Goal: Task Accomplishment & Management: Manage account settings

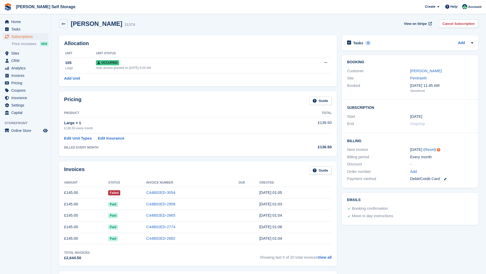
scroll to position [4, 0]
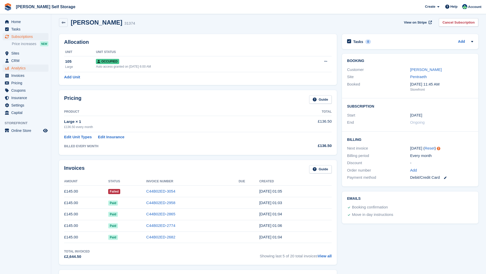
drag, startPoint x: 26, startPoint y: 74, endPoint x: 41, endPoint y: 72, distance: 15.0
click at [27, 74] on span "Invoices" at bounding box center [26, 75] width 31 height 7
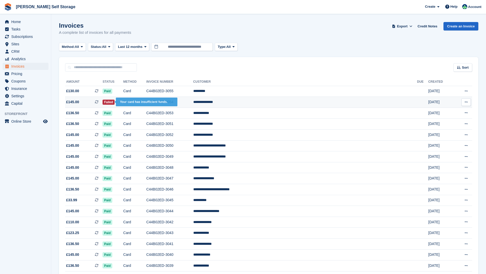
click at [115, 102] on span "Failed" at bounding box center [109, 102] width 12 height 5
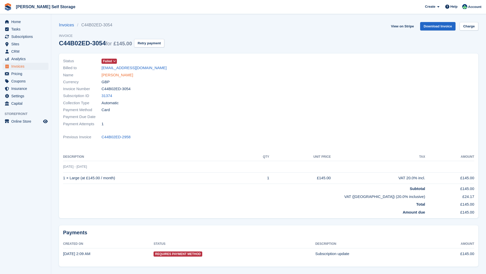
click at [113, 75] on link "Marquis Holland" at bounding box center [118, 75] width 32 height 6
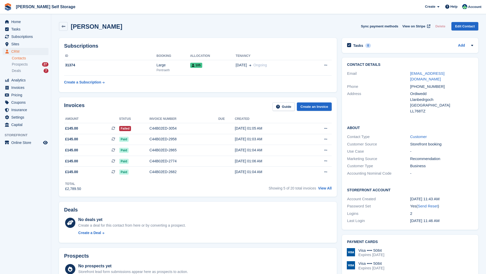
scroll to position [2, 0]
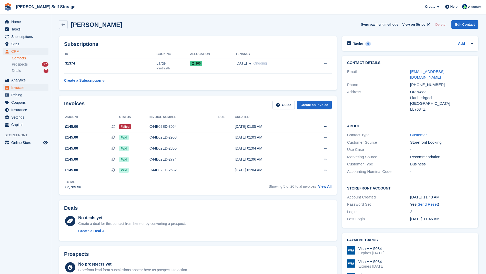
click at [18, 89] on span "Invoices" at bounding box center [26, 87] width 31 height 7
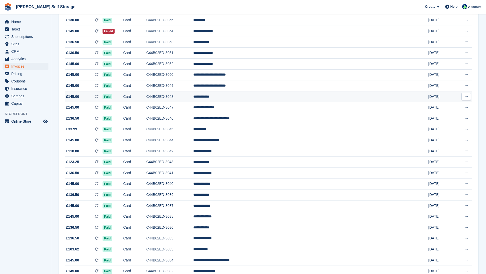
scroll to position [71, 0]
click at [271, 133] on td "**********" at bounding box center [305, 129] width 224 height 11
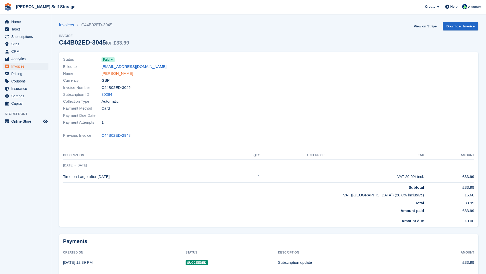
click at [109, 73] on link "Daryl Ball" at bounding box center [118, 74] width 32 height 6
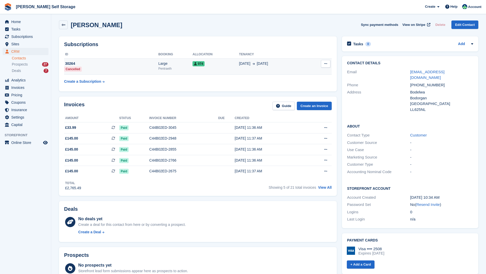
scroll to position [3, 0]
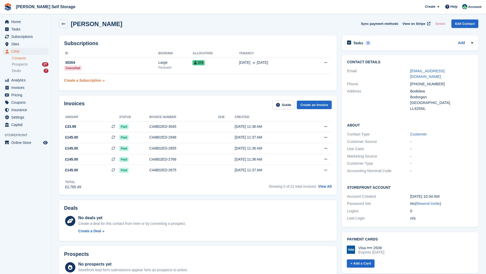
drag, startPoint x: 23, startPoint y: 88, endPoint x: 72, endPoint y: 85, distance: 49.3
click at [23, 88] on span "Invoices" at bounding box center [26, 87] width 31 height 7
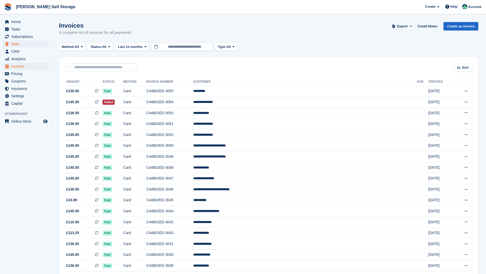
click at [20, 44] on span "Sites" at bounding box center [26, 44] width 31 height 7
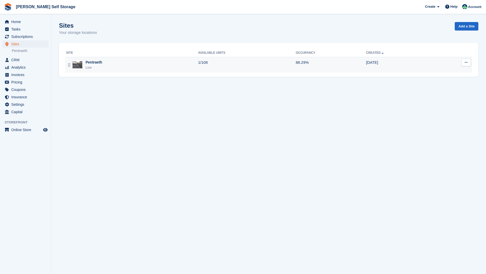
click at [102, 63] on div "Pentraeth" at bounding box center [94, 62] width 17 height 5
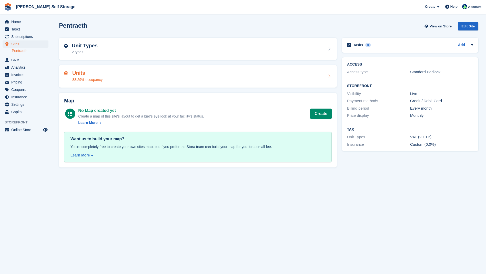
click at [132, 72] on div "Units 88.29% occupancy" at bounding box center [198, 76] width 268 height 12
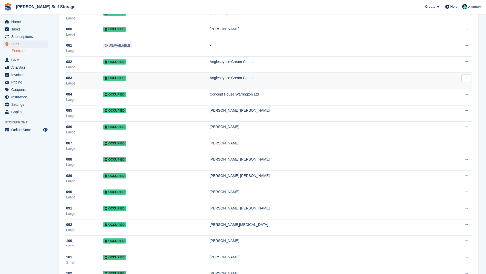
scroll to position [1331, 0]
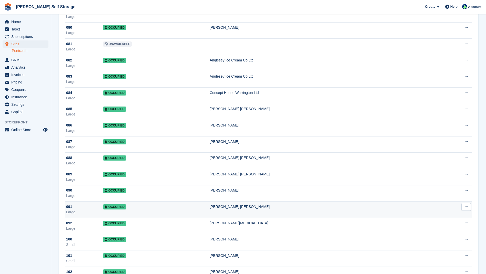
click at [172, 209] on td "Occupied" at bounding box center [156, 210] width 107 height 16
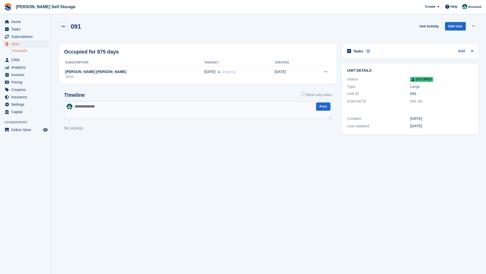
scroll to position [0, 1]
click at [92, 71] on div "[PERSON_NAME] [PERSON_NAME]" at bounding box center [134, 71] width 140 height 5
